Goal: Information Seeking & Learning: Understand process/instructions

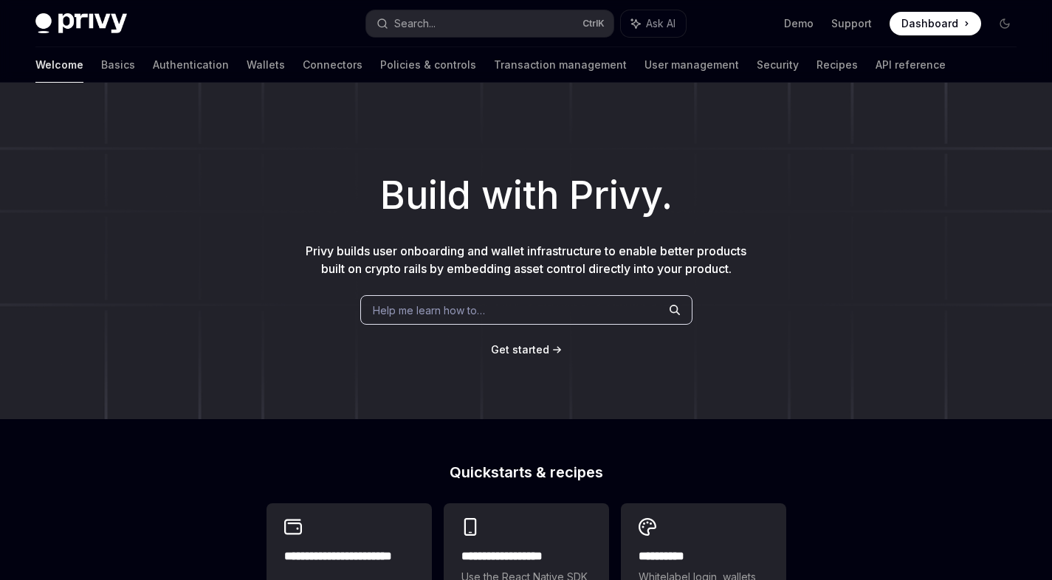
click at [247, 64] on link "Wallets" at bounding box center [266, 64] width 38 height 35
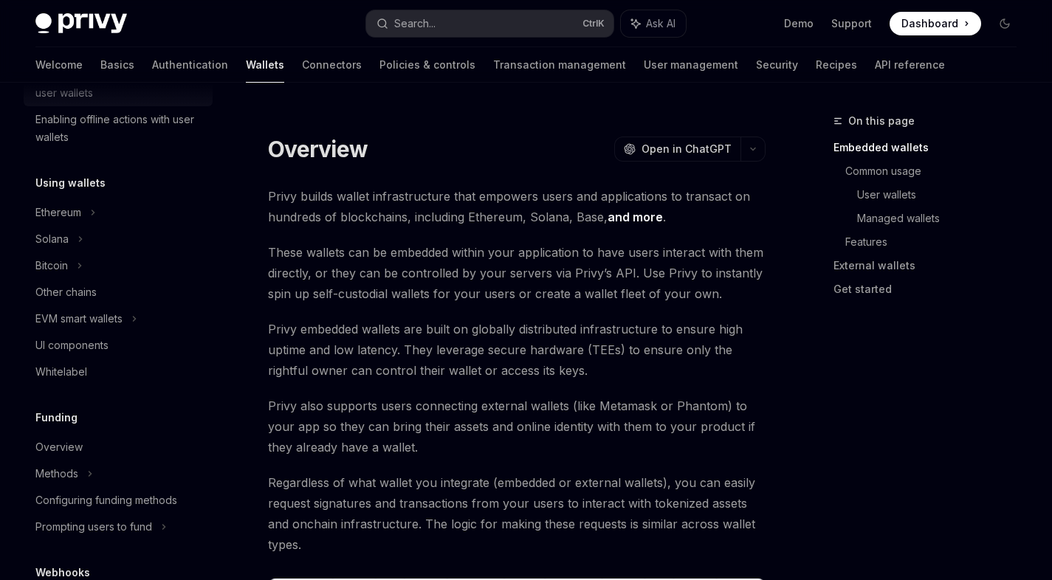
scroll to position [291, 0]
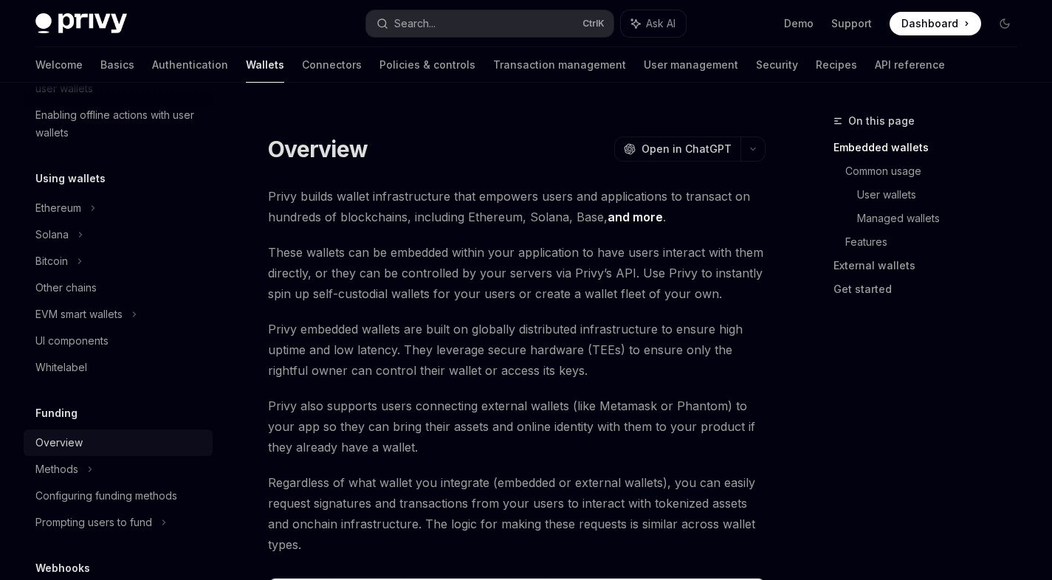
click at [57, 443] on div "Overview" at bounding box center [58, 443] width 47 height 18
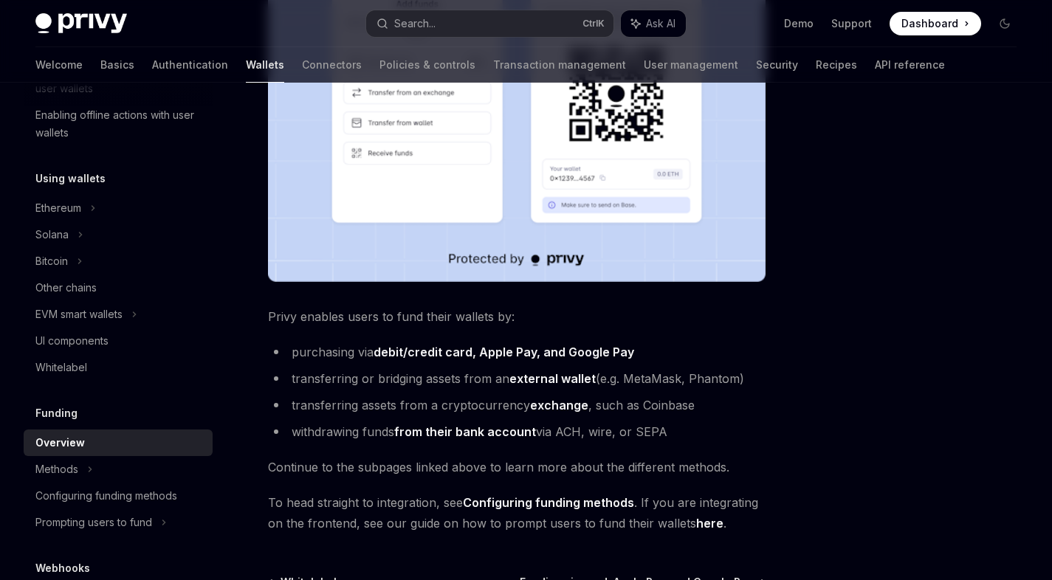
scroll to position [450, 0]
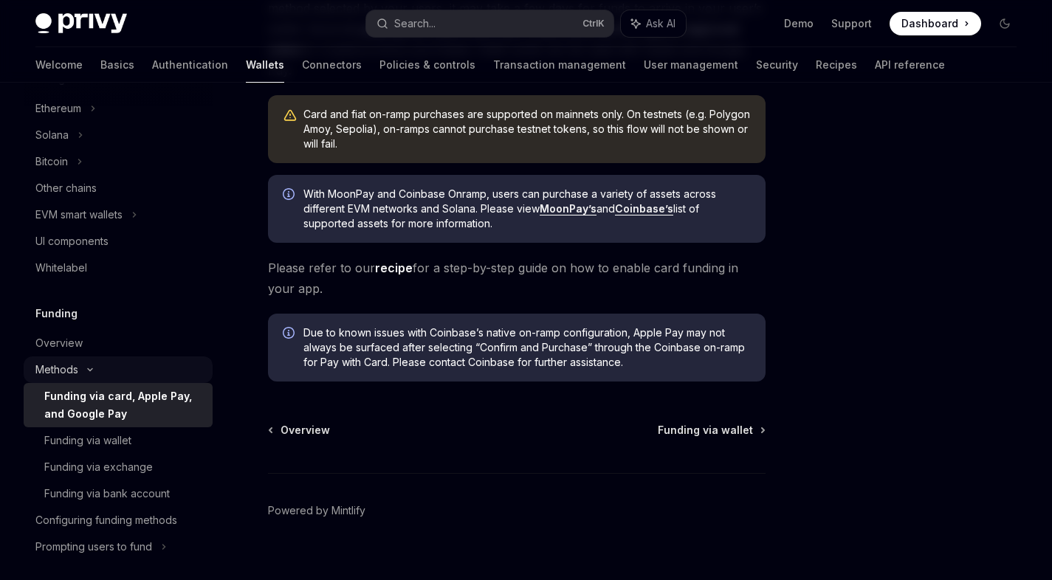
scroll to position [398, 0]
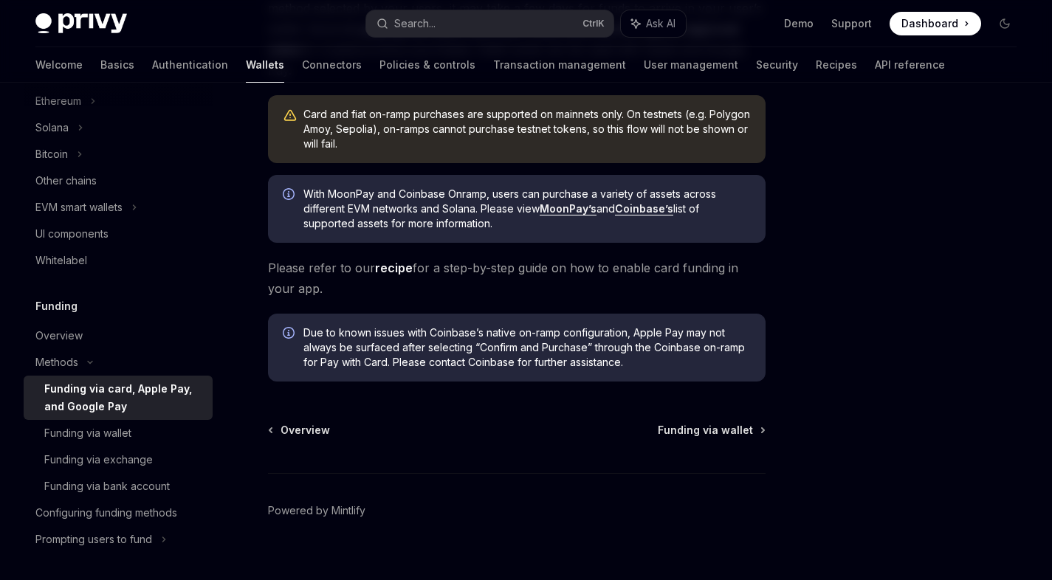
click at [393, 261] on link "recipe" at bounding box center [394, 269] width 38 height 16
type textarea "*"
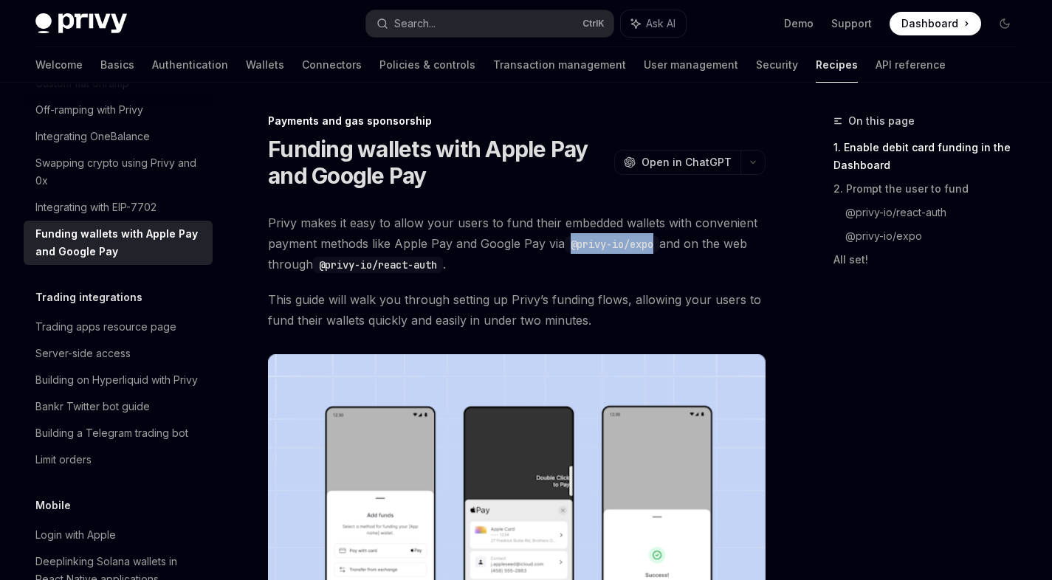
drag, startPoint x: 571, startPoint y: 244, endPoint x: 663, endPoint y: 246, distance: 91.6
click at [663, 246] on span "Privy makes it easy to allow your users to fund their embedded wallets with con…" at bounding box center [517, 244] width 498 height 62
copy code "@privy-io/expo"
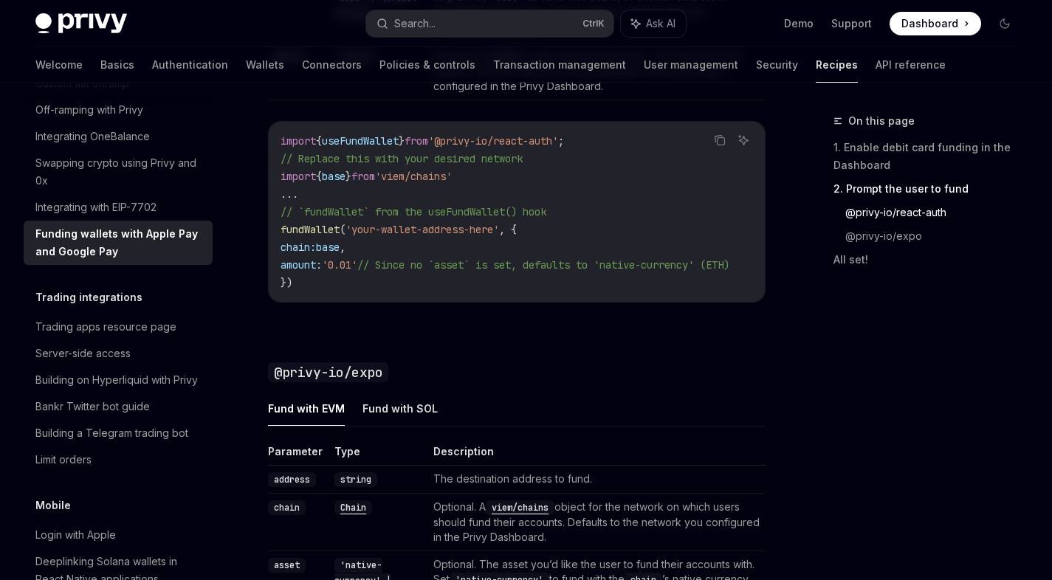
scroll to position [1356, 0]
